Goal: Communication & Community: Share content

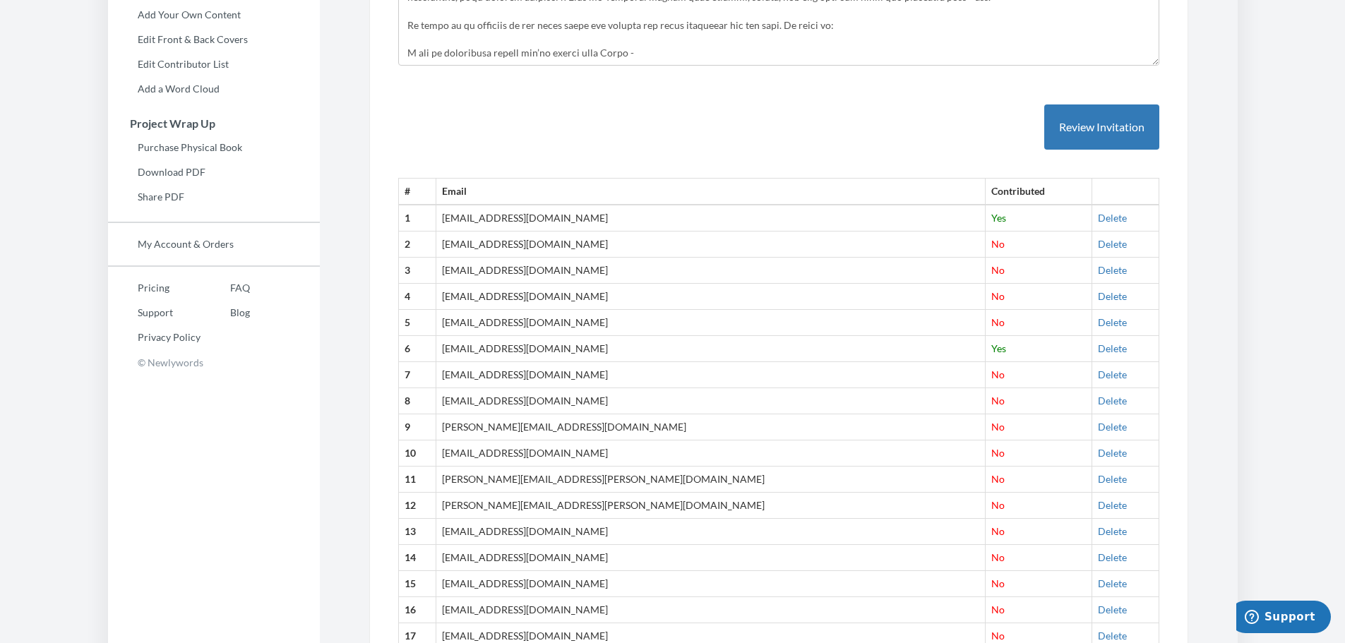
scroll to position [424, 0]
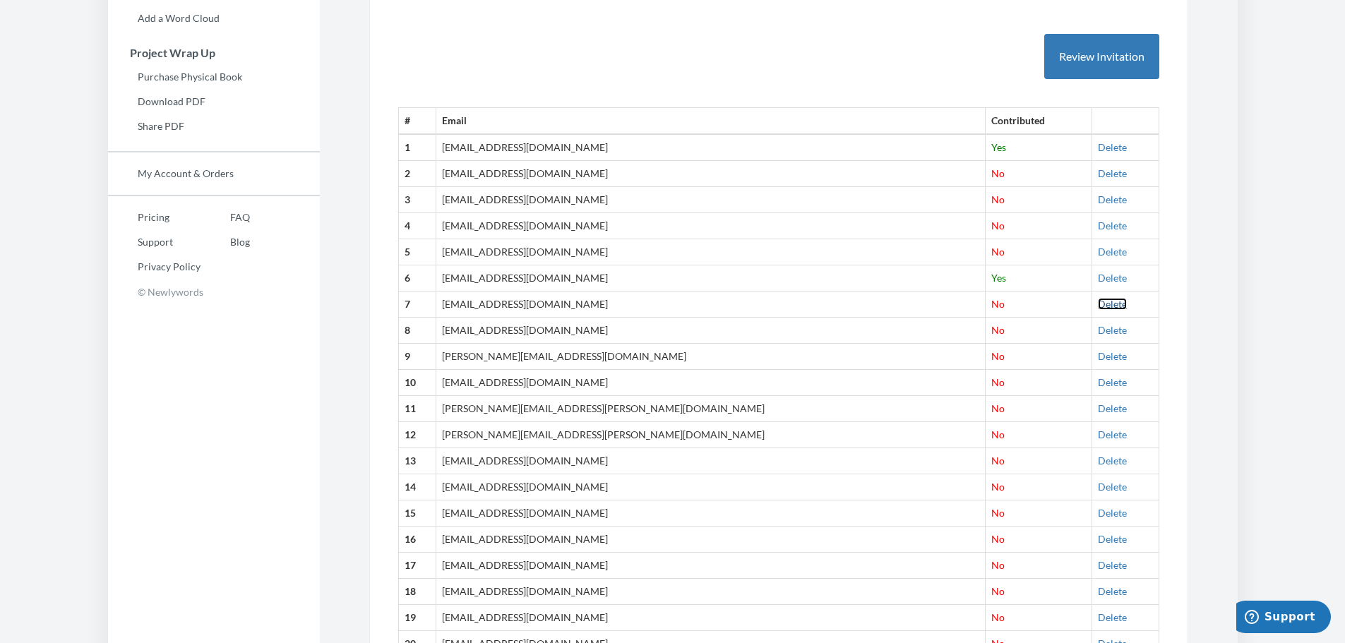
drag, startPoint x: 1084, startPoint y: 277, endPoint x: 741, endPoint y: 63, distance: 405.0
click at [1098, 298] on link "Delete" at bounding box center [1112, 304] width 29 height 12
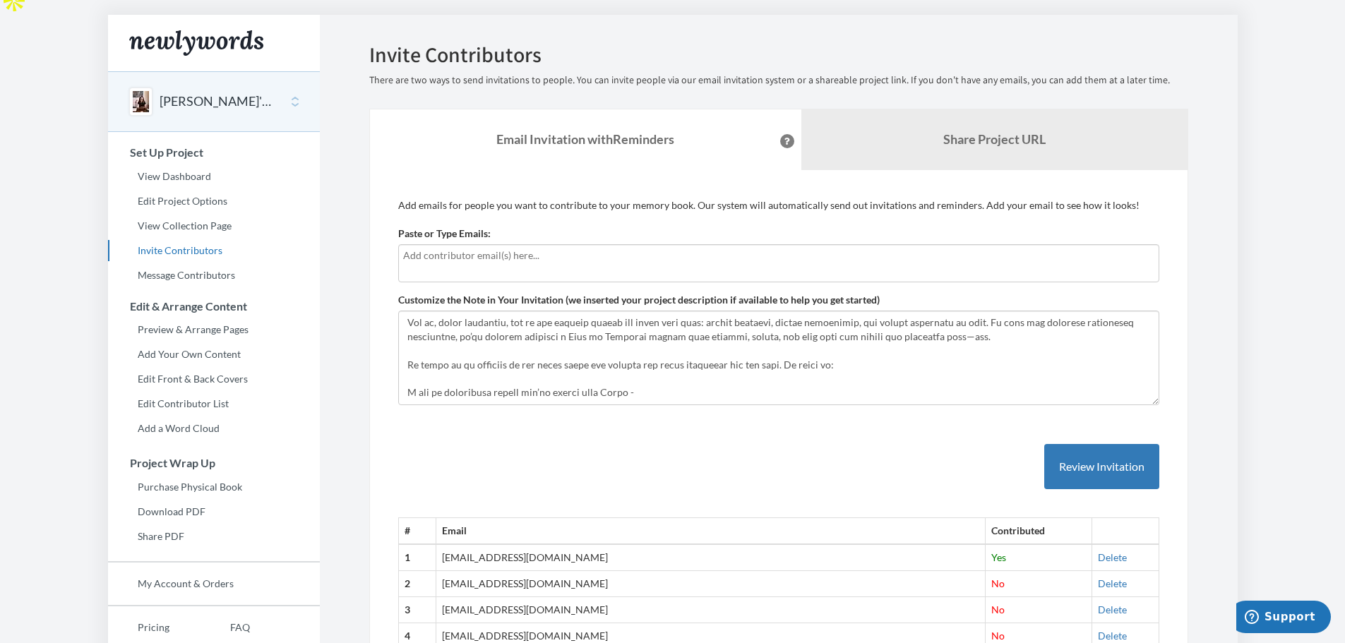
scroll to position [0, 0]
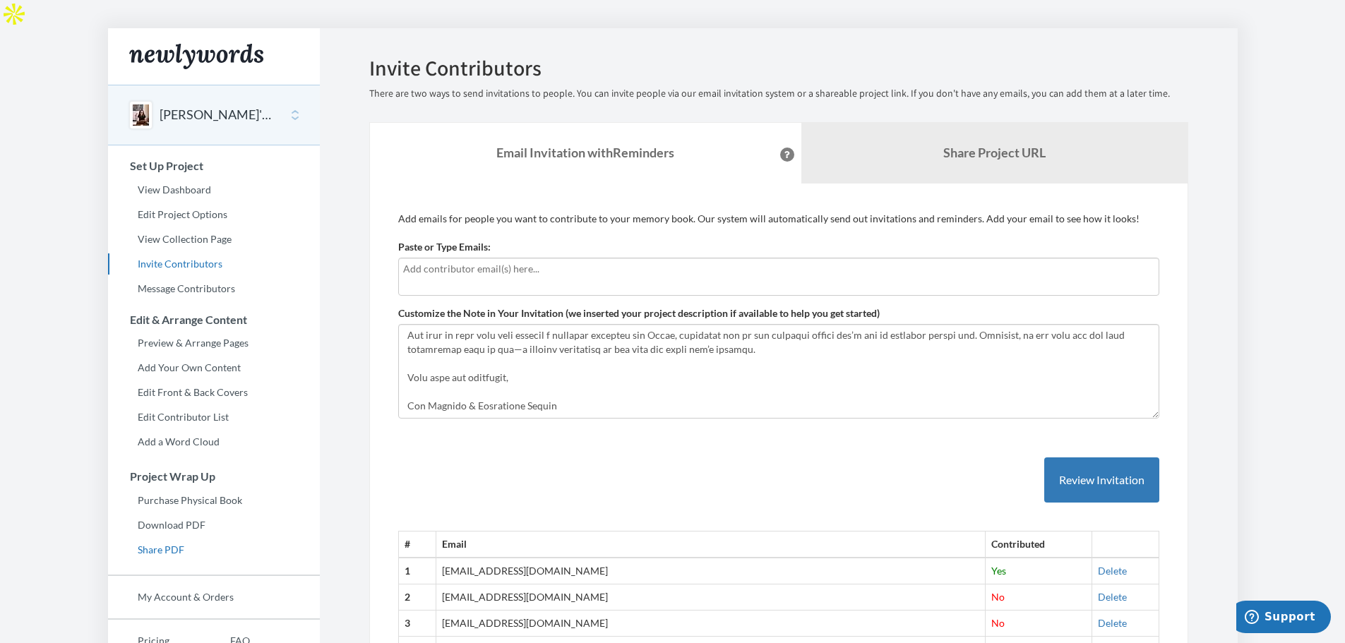
scroll to position [71, 0]
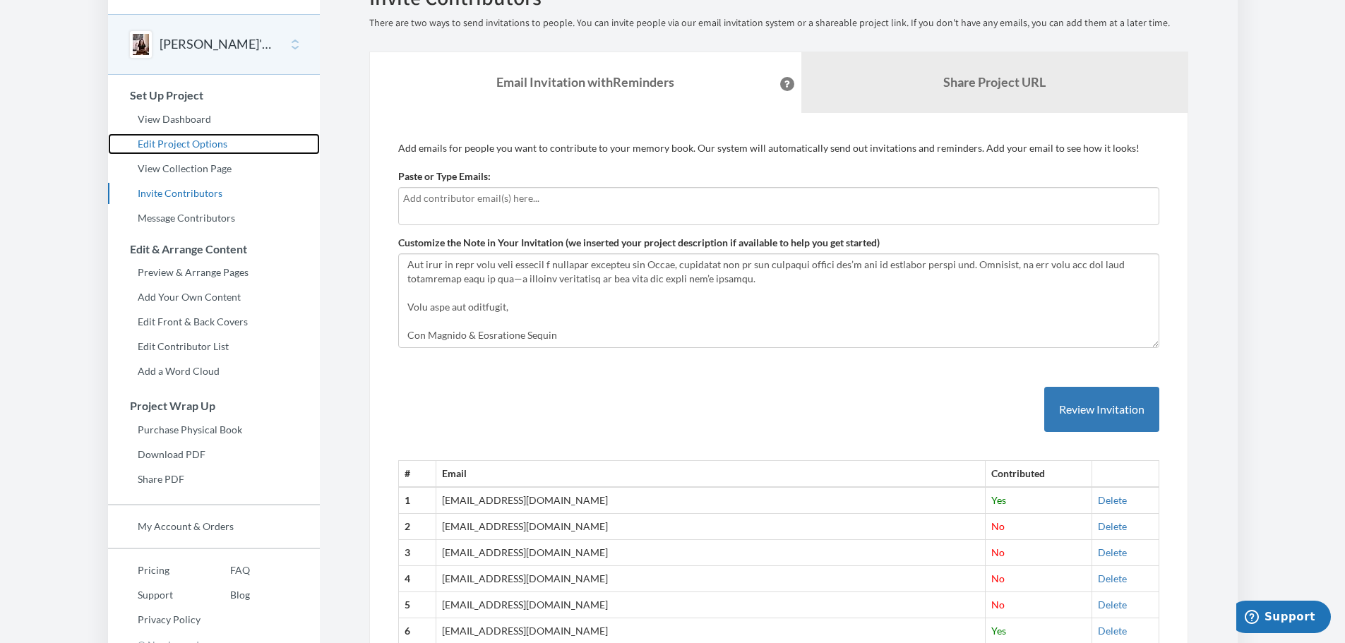
click at [186, 133] on link "Edit Project Options" at bounding box center [214, 143] width 212 height 21
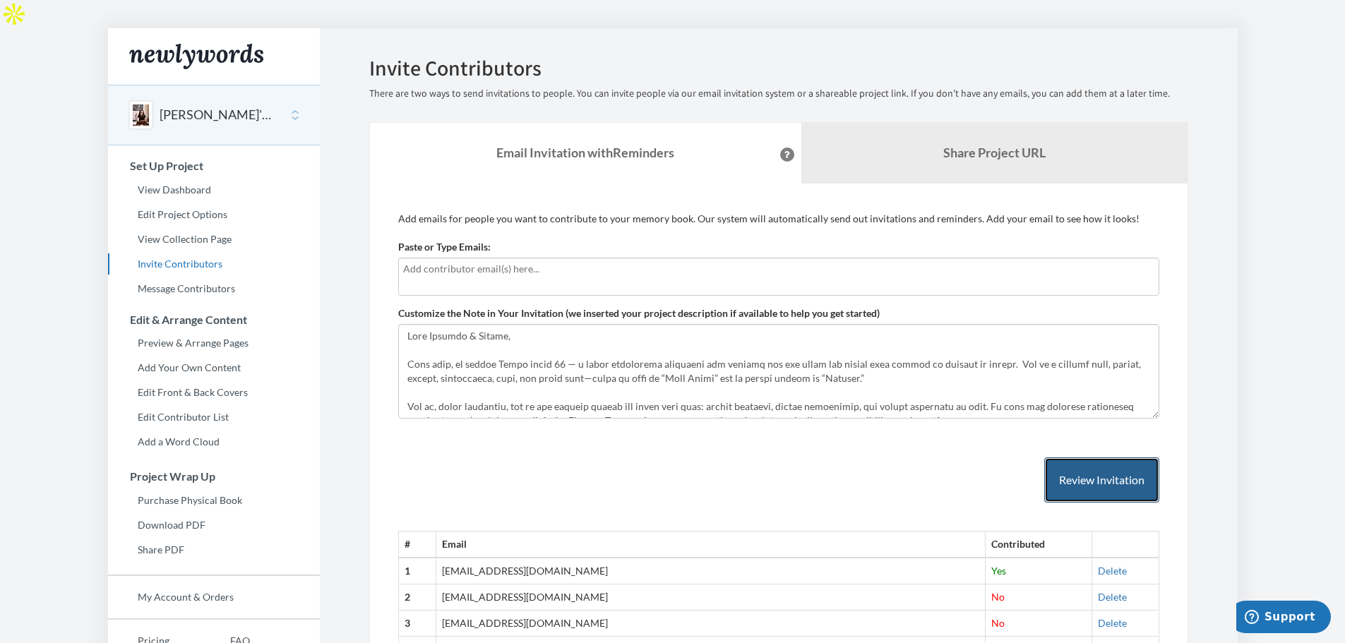
click at [1102, 458] on button "Review Invitation" at bounding box center [1101, 481] width 115 height 46
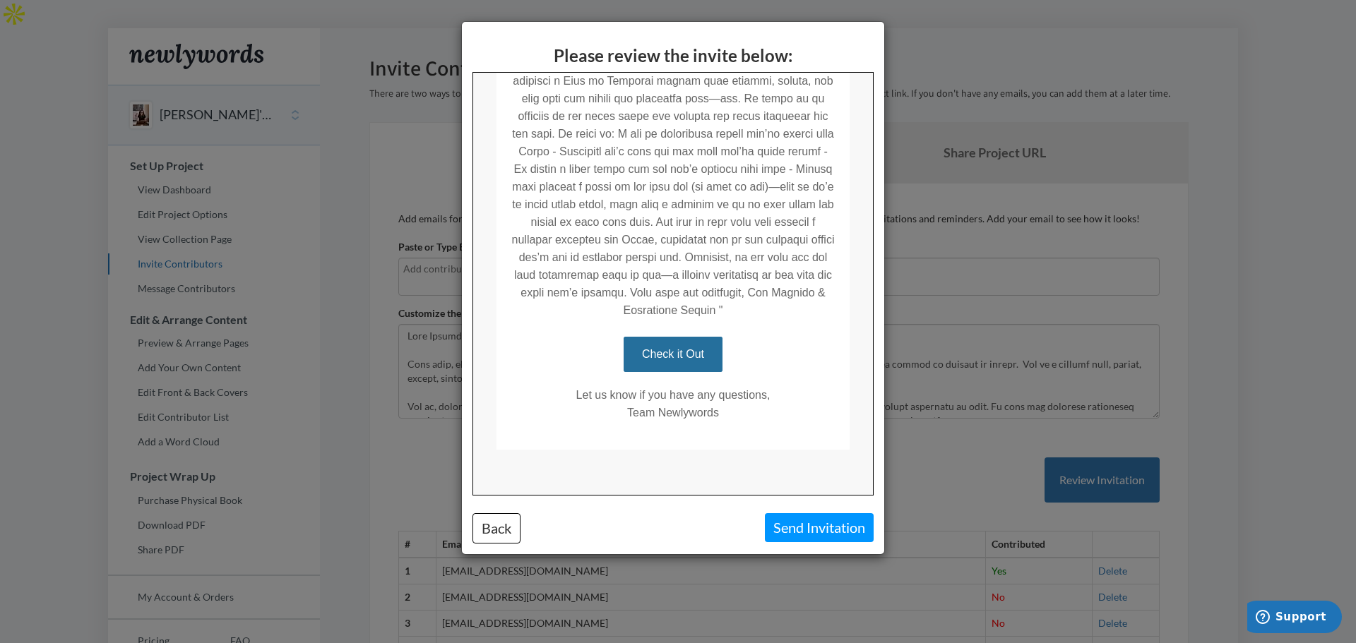
scroll to position [533, 0]
click at [484, 522] on button "Back" at bounding box center [496, 528] width 48 height 30
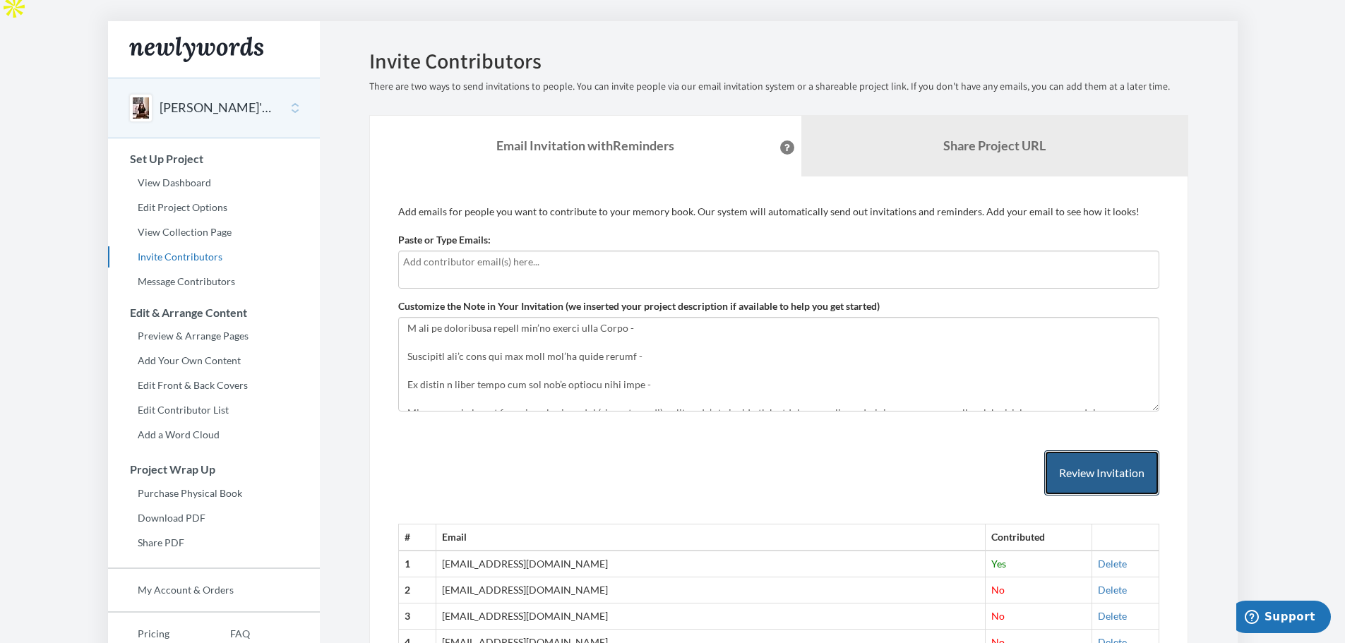
scroll to position [0, 0]
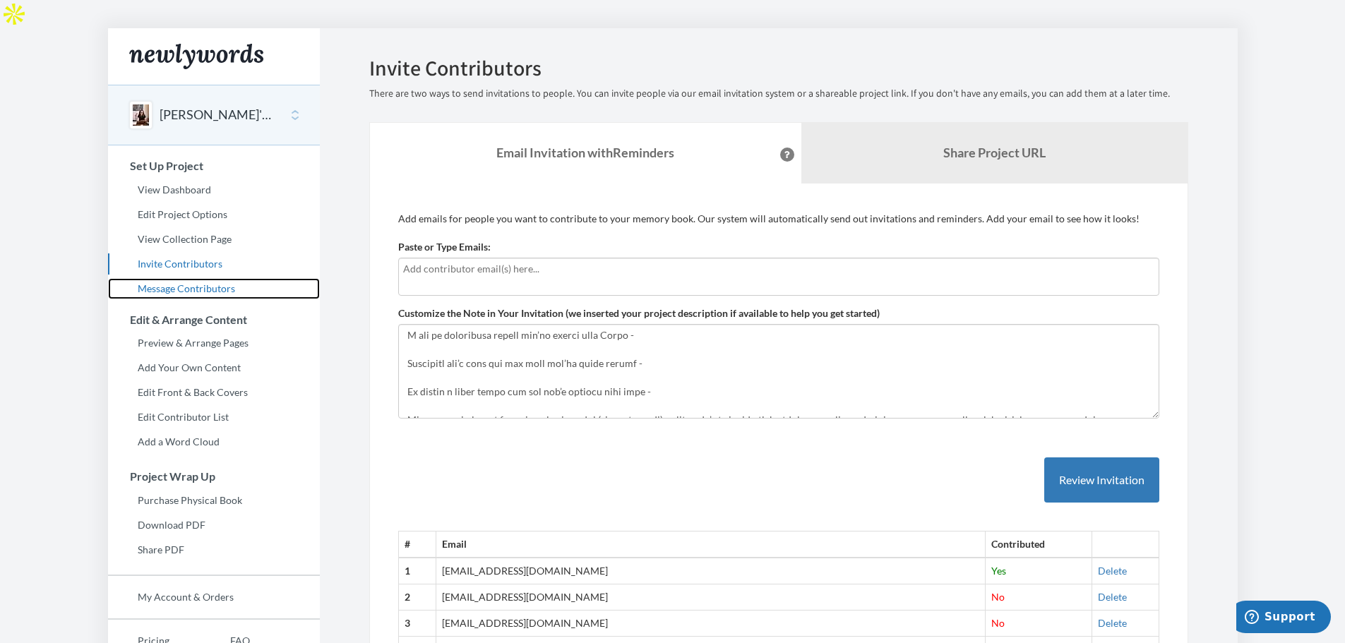
click at [163, 278] on link "Message Contributors" at bounding box center [214, 288] width 212 height 21
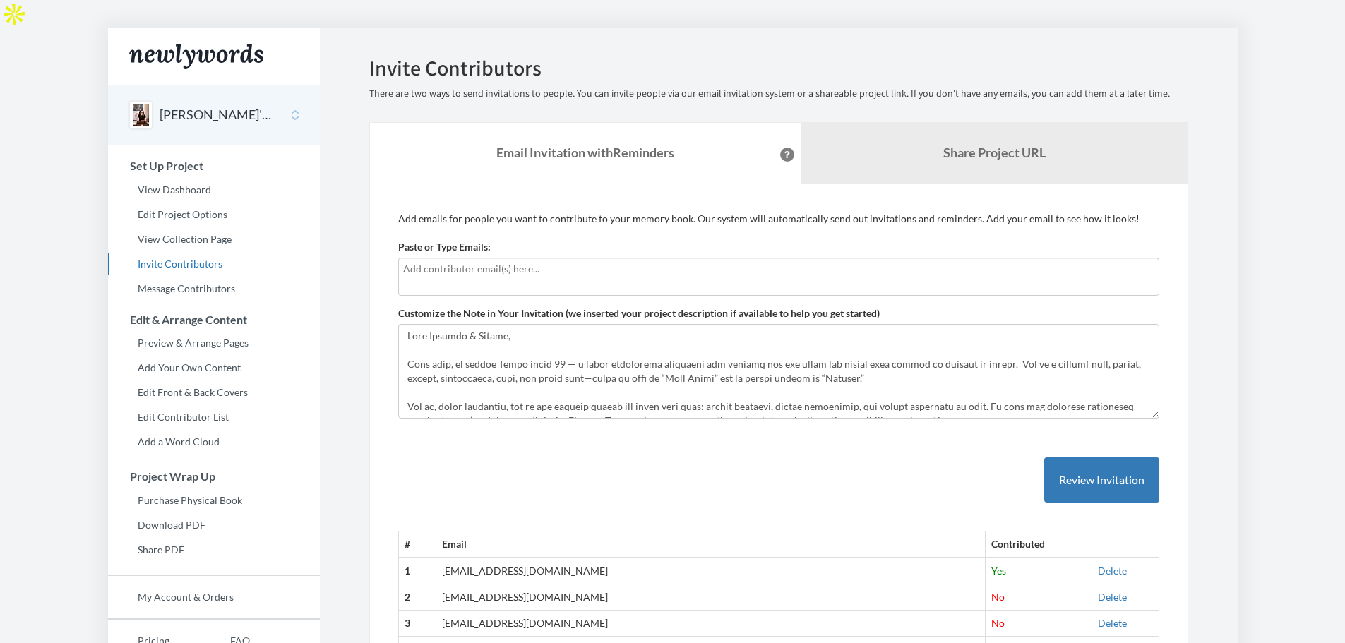
click at [483, 261] on input "text" at bounding box center [778, 269] width 751 height 16
click at [1005, 145] on b "Share Project URL" at bounding box center [994, 153] width 102 height 16
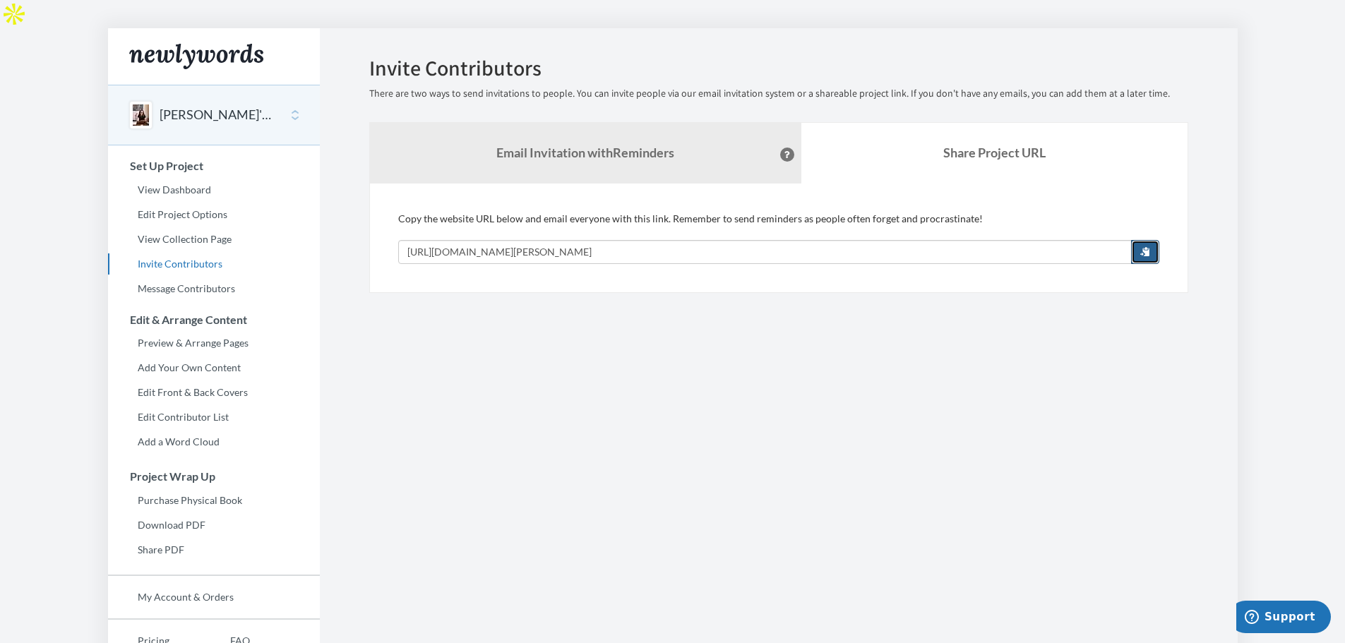
click at [1144, 246] on span "button" at bounding box center [1145, 251] width 10 height 10
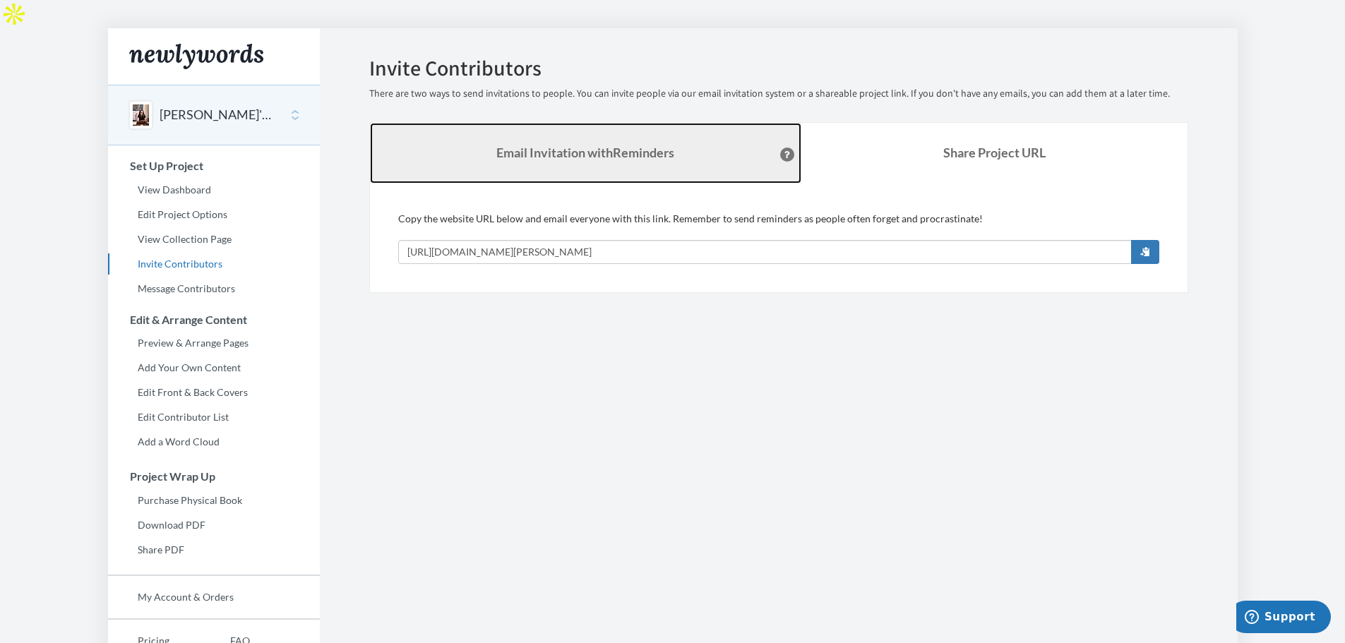
click at [614, 145] on strong "Email Invitation with Reminders" at bounding box center [585, 153] width 178 height 16
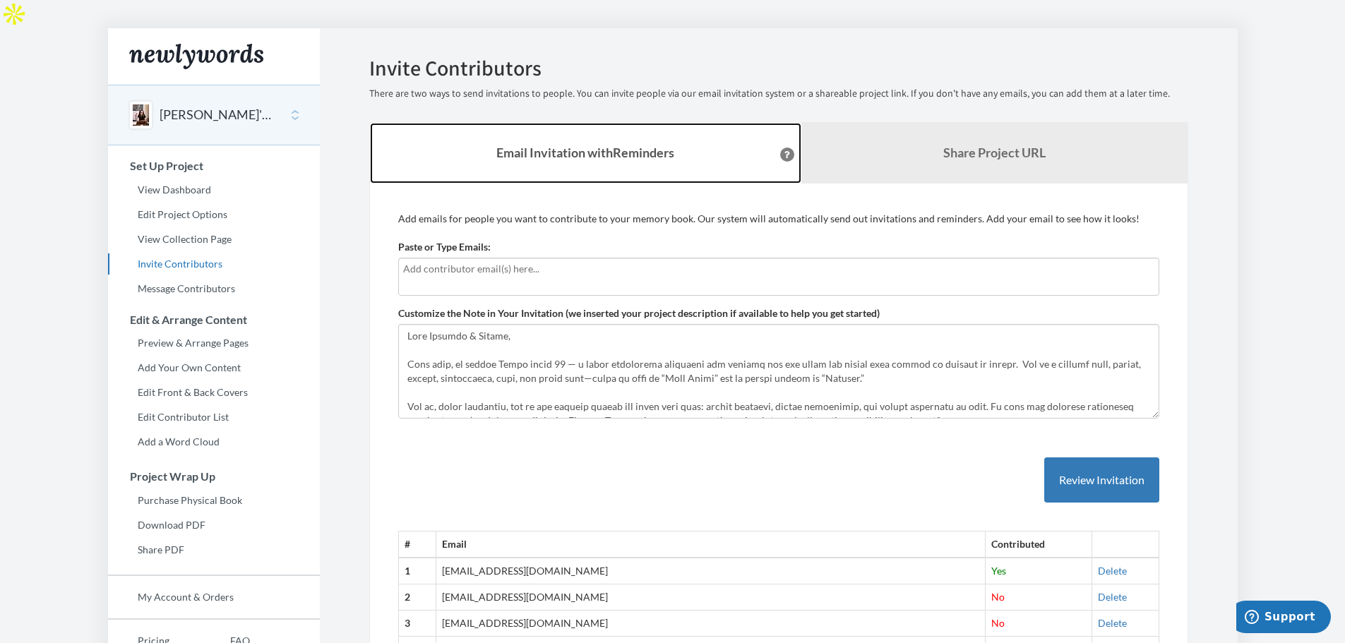
scroll to position [71, 0]
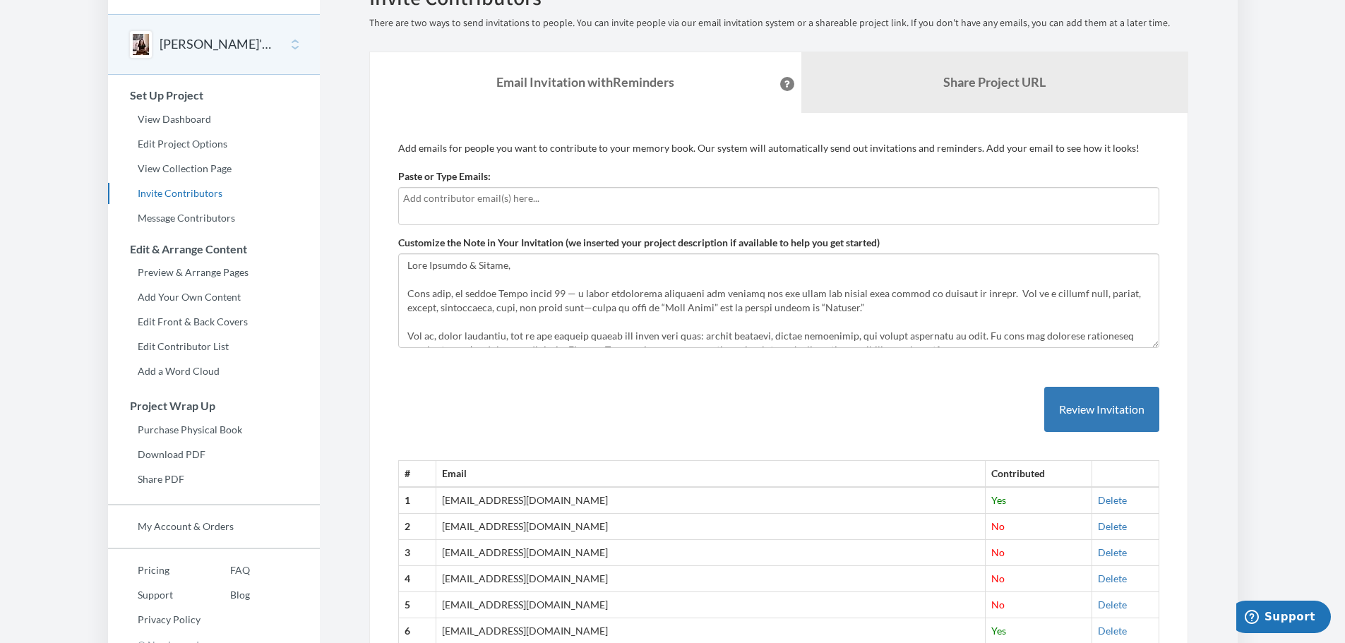
click at [492, 191] on input "text" at bounding box center [778, 199] width 751 height 16
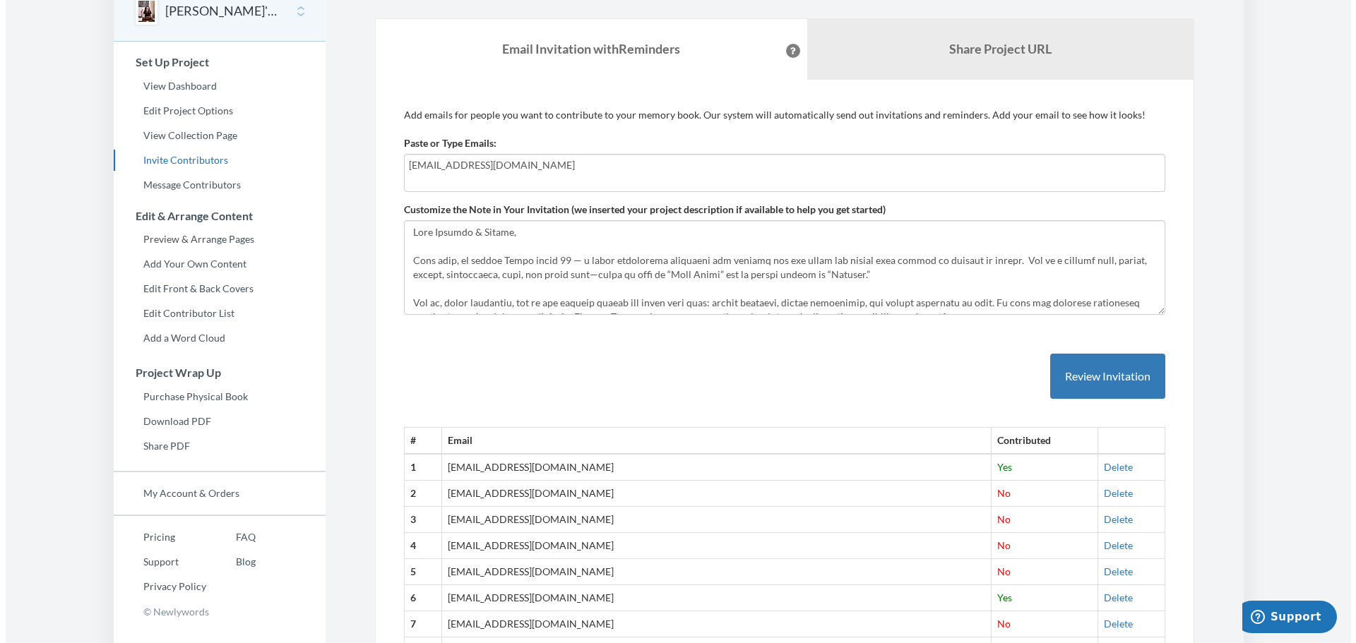
scroll to position [0, 0]
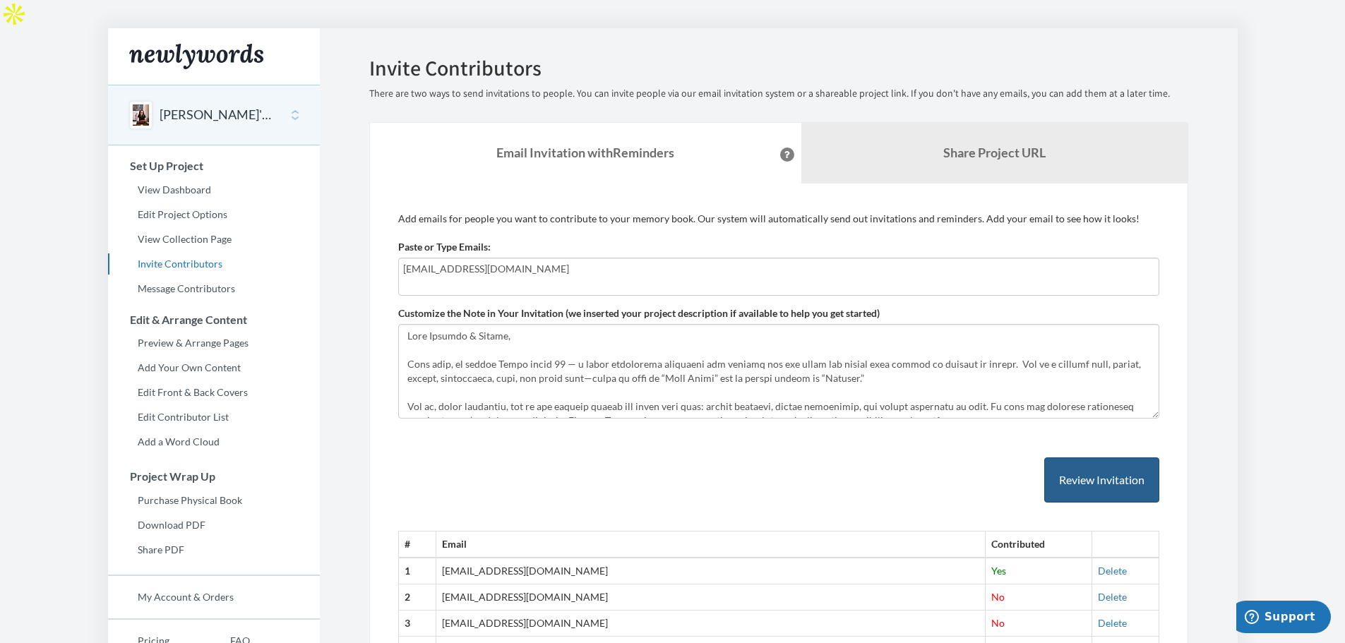
type input "machehebar@gmail.com"
click at [1098, 458] on button "Review Invitation" at bounding box center [1101, 481] width 115 height 46
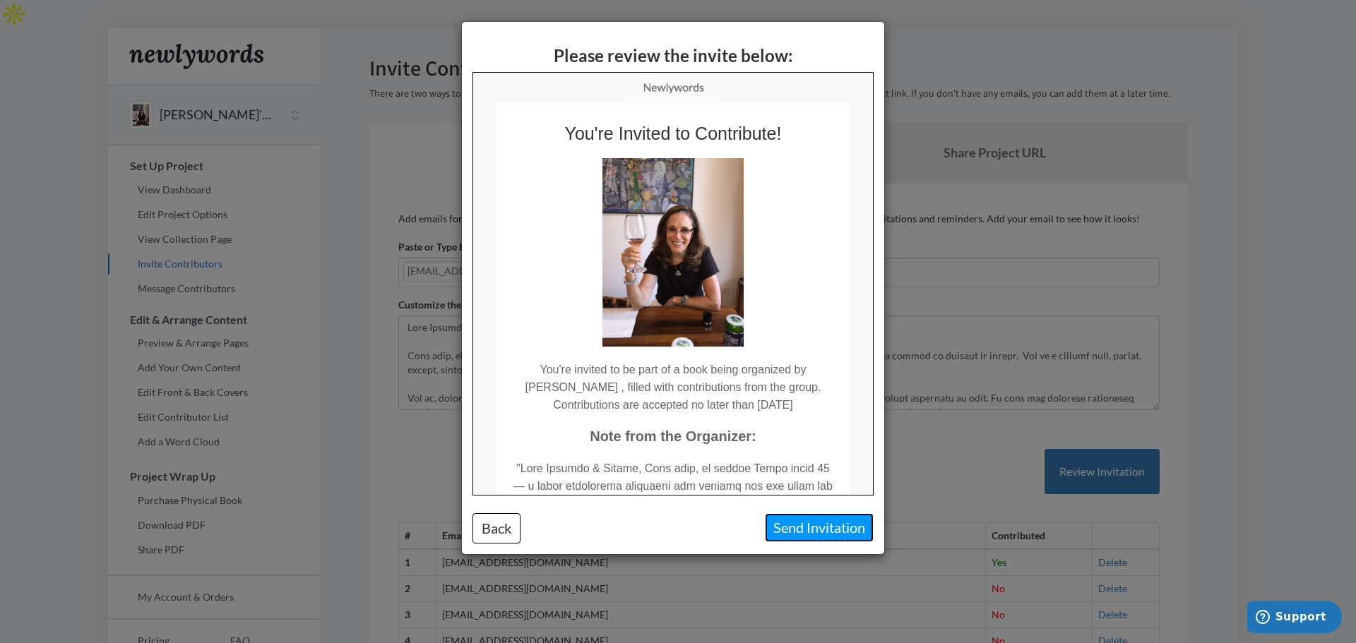
click at [799, 520] on button "Send Invitation" at bounding box center [819, 527] width 109 height 29
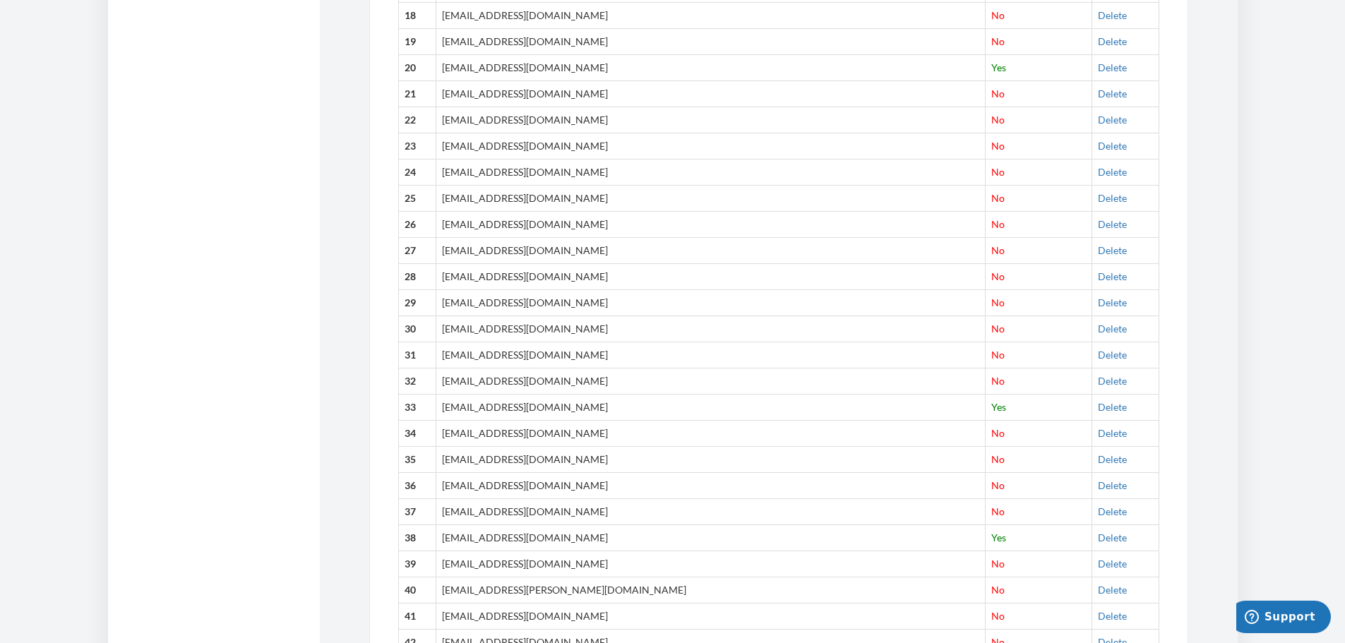
scroll to position [1130, 0]
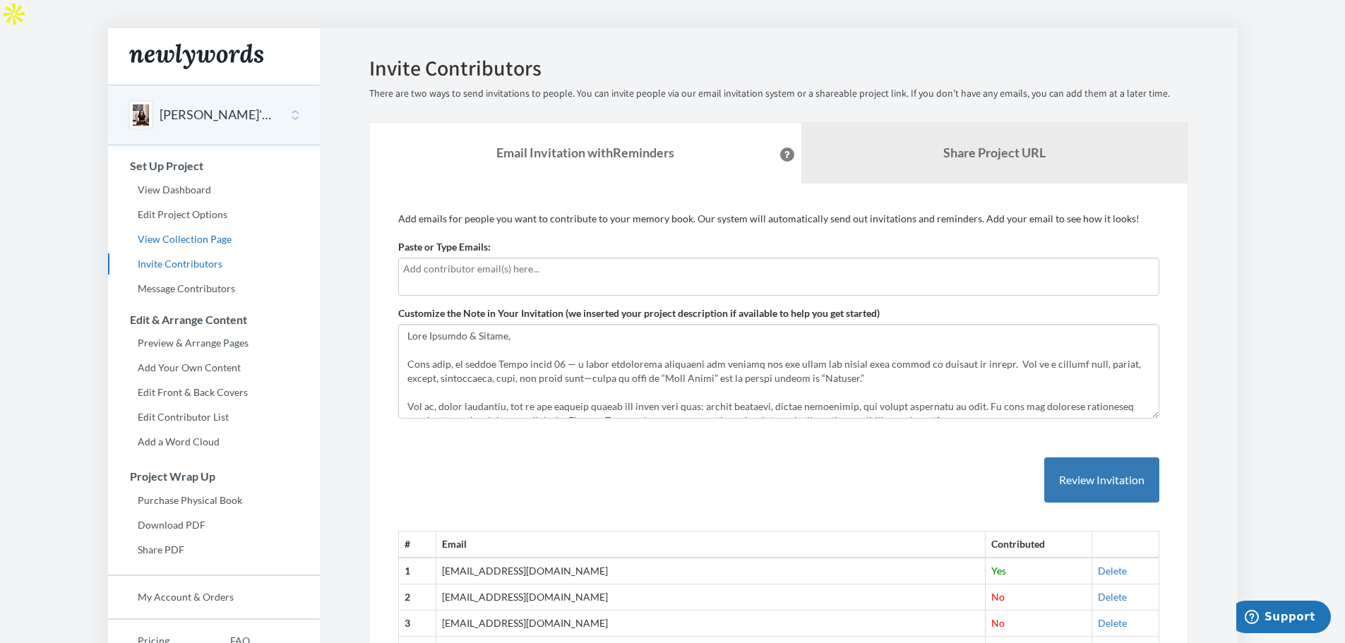
scroll to position [71, 0]
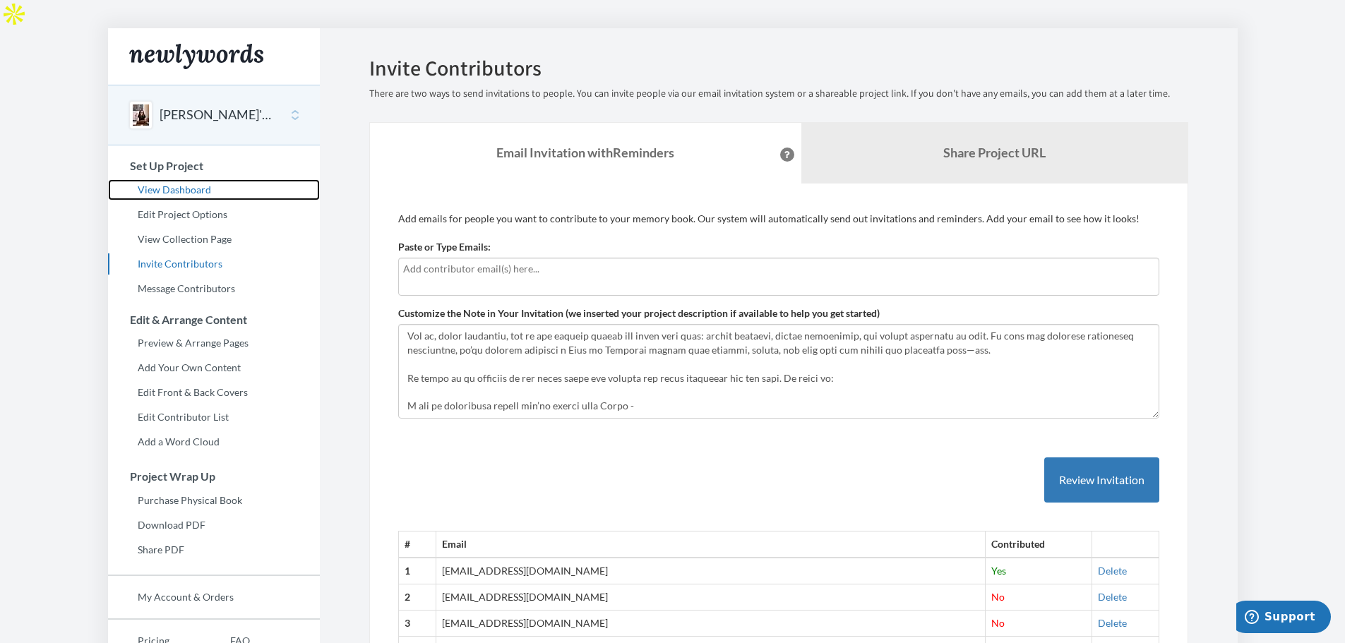
click at [172, 179] on link "View Dashboard" at bounding box center [214, 189] width 212 height 21
